Goal: Transaction & Acquisition: Obtain resource

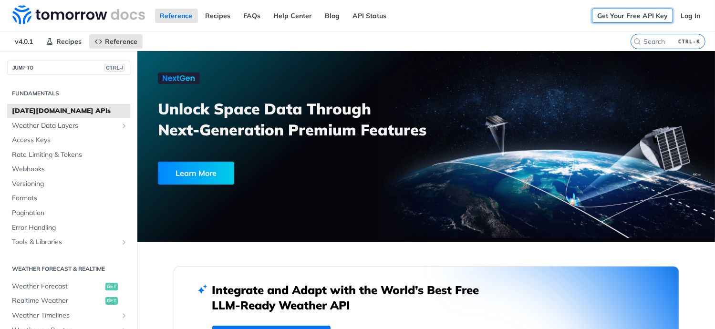
click at [641, 19] on link "Get Your Free API Key" at bounding box center [632, 16] width 81 height 14
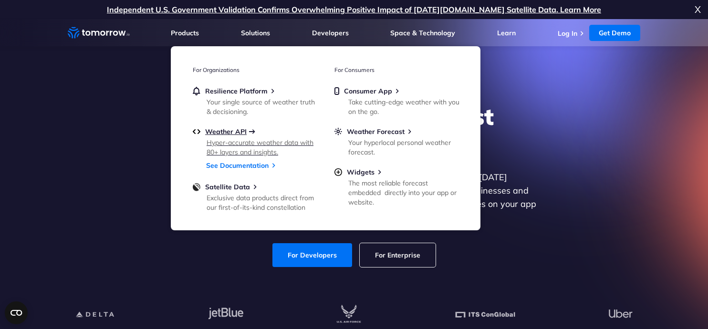
click at [235, 133] on span "Weather API" at bounding box center [226, 131] width 42 height 9
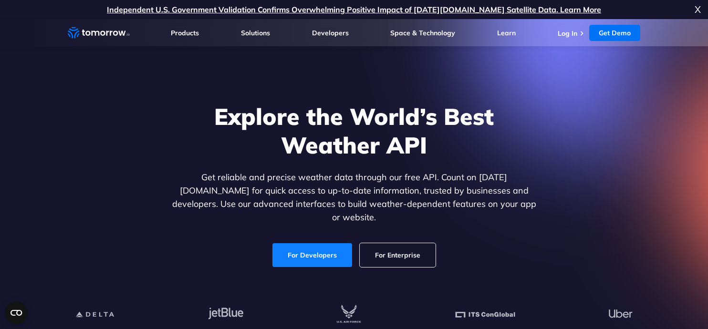
click at [312, 247] on link "For Developers" at bounding box center [312, 255] width 80 height 24
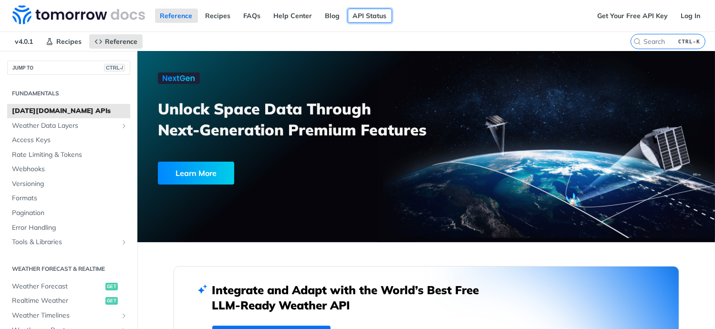
click at [376, 18] on link "API Status" at bounding box center [370, 16] width 44 height 14
click at [550, 42] on nav "v4.0.1 Recipes Reference" at bounding box center [315, 41] width 631 height 19
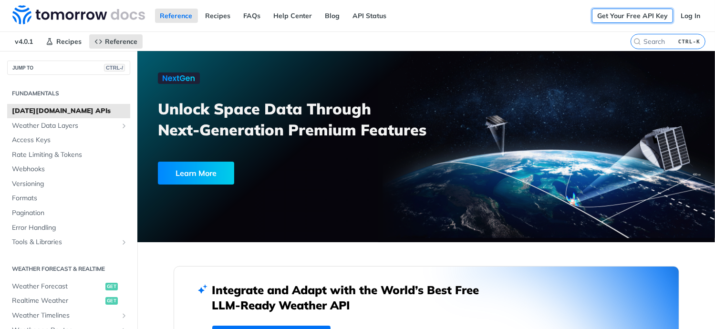
click at [600, 20] on link "Get Your Free API Key" at bounding box center [632, 16] width 81 height 14
click at [686, 19] on link "Log In" at bounding box center [690, 16] width 30 height 14
